Goal: Task Accomplishment & Management: Manage account settings

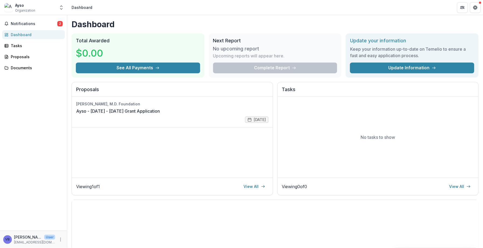
click at [21, 50] on div "Notifications 2 Dashboard Tasks Proposals Documents" at bounding box center [33, 122] width 67 height 215
click at [477, 7] on icon "Get Help" at bounding box center [476, 7] width 4 height 4
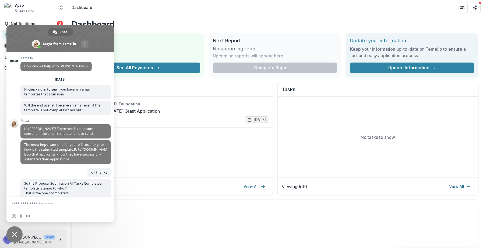
scroll to position [60, 0]
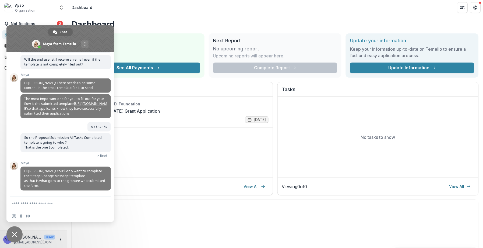
click at [69, 211] on div "Insert an emoji Send a file Audio message" at bounding box center [60, 216] width 108 height 12
click at [71, 210] on div "Insert an emoji Send a file Audio message" at bounding box center [60, 216] width 108 height 12
click at [51, 202] on textarea "Compose your message..." at bounding box center [54, 203] width 85 height 5
type textarea "*"
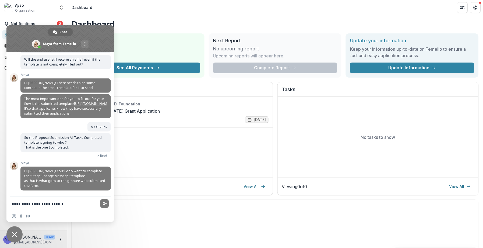
type textarea "**********"
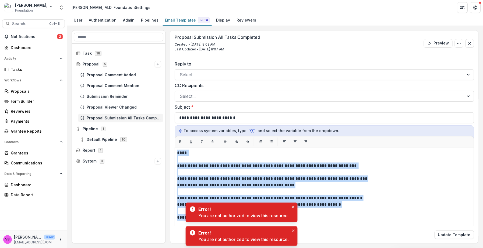
scroll to position [41, 0]
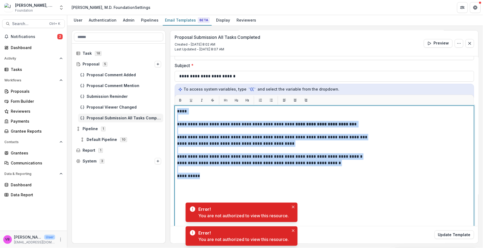
click at [327, 180] on div "**********" at bounding box center [324, 173] width 295 height 130
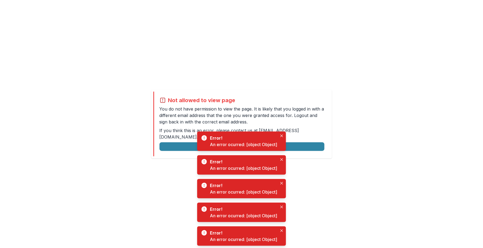
click at [177, 186] on body "Not allowed to view page You do not have permission to view the page. It is lik…" at bounding box center [241, 124] width 483 height 248
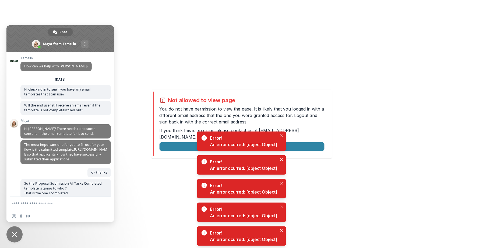
scroll to position [60, 0]
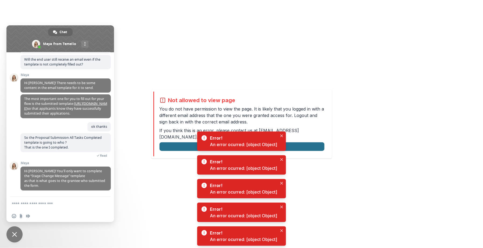
click at [179, 144] on button "Logout" at bounding box center [242, 146] width 165 height 9
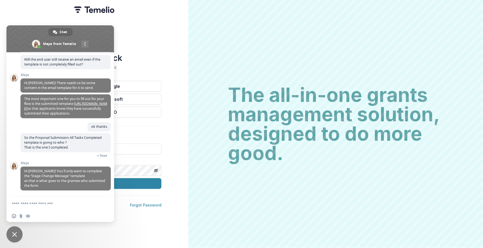
click at [15, 237] on span "Close chat" at bounding box center [14, 234] width 16 height 16
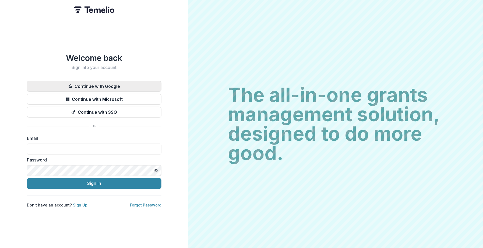
click at [127, 85] on button "Continue with Google" at bounding box center [94, 86] width 135 height 11
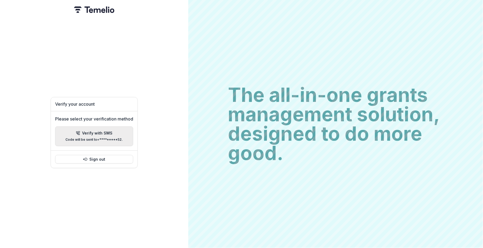
click at [104, 133] on p "Verify with SMS" at bounding box center [97, 133] width 30 height 5
type input "*"
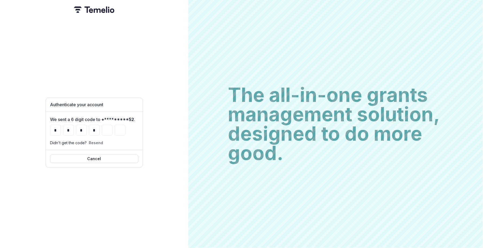
type input "*"
